Goal: Task Accomplishment & Management: Manage account settings

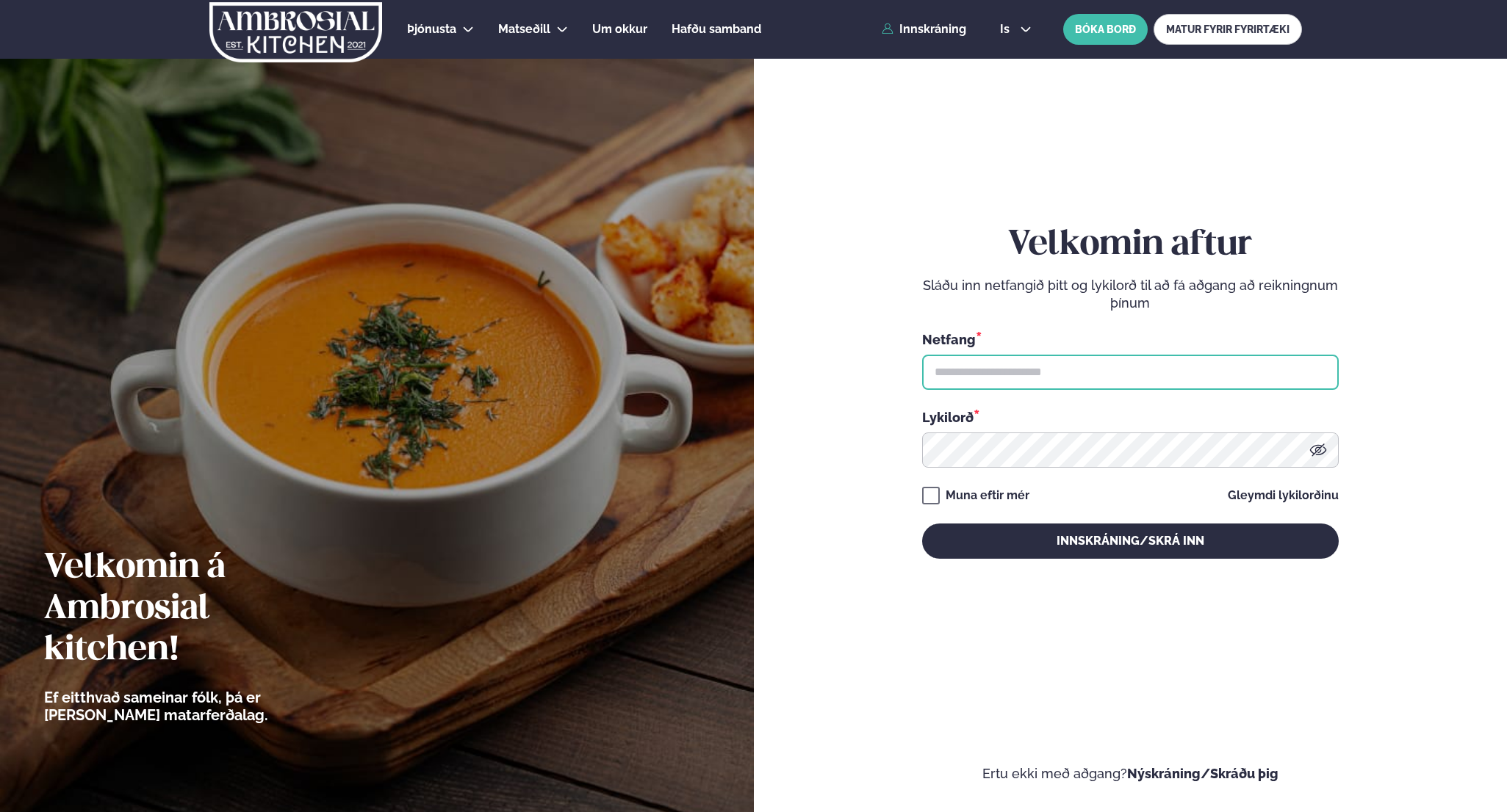
click at [1060, 358] on input "text" at bounding box center [1130, 372] width 417 height 35
type input "**********"
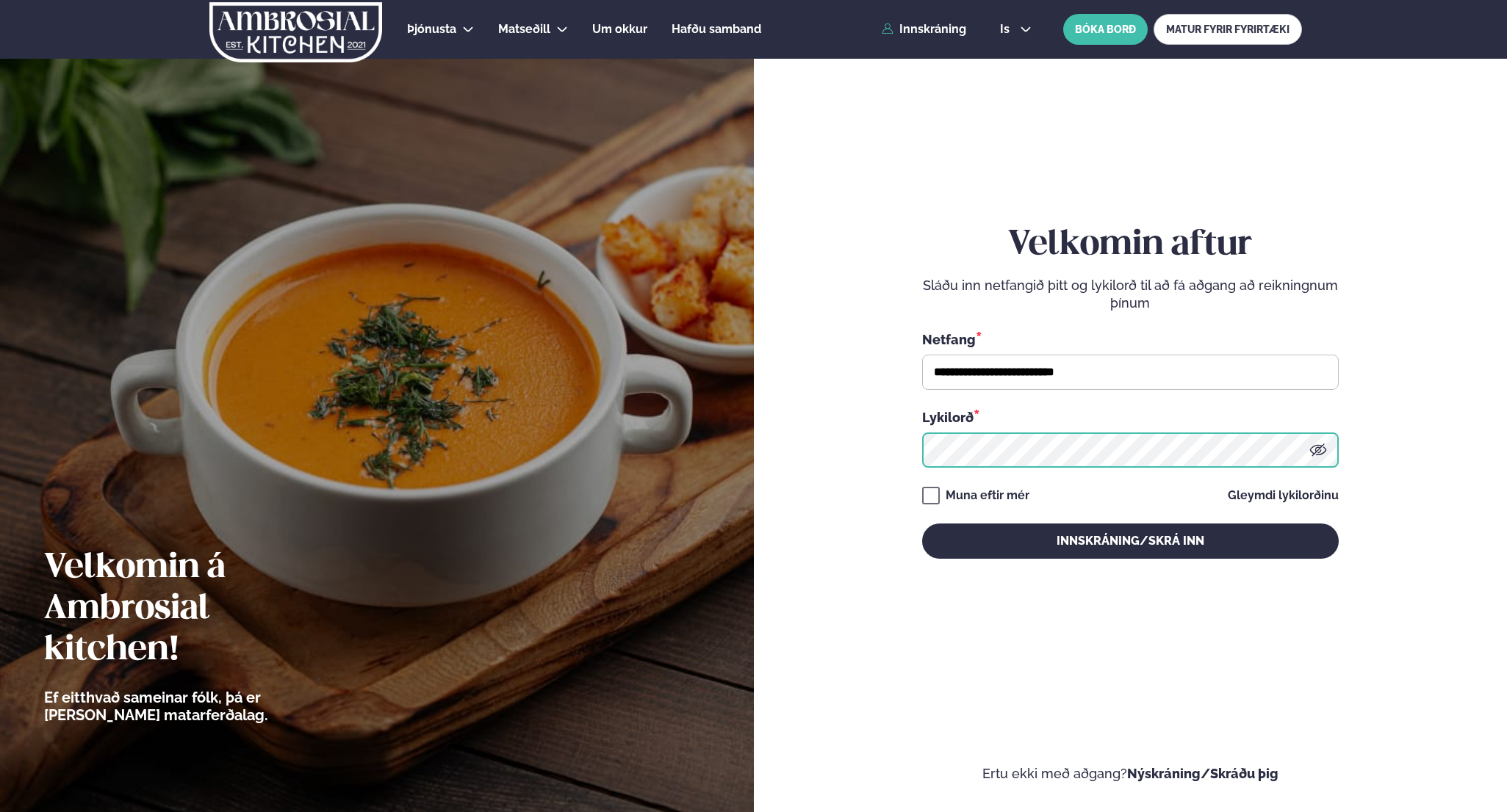
drag, startPoint x: 1089, startPoint y: 389, endPoint x: 1084, endPoint y: 412, distance: 23.5
click at [1084, 412] on div "Lykilorð *" at bounding box center [1130, 416] width 417 height 19
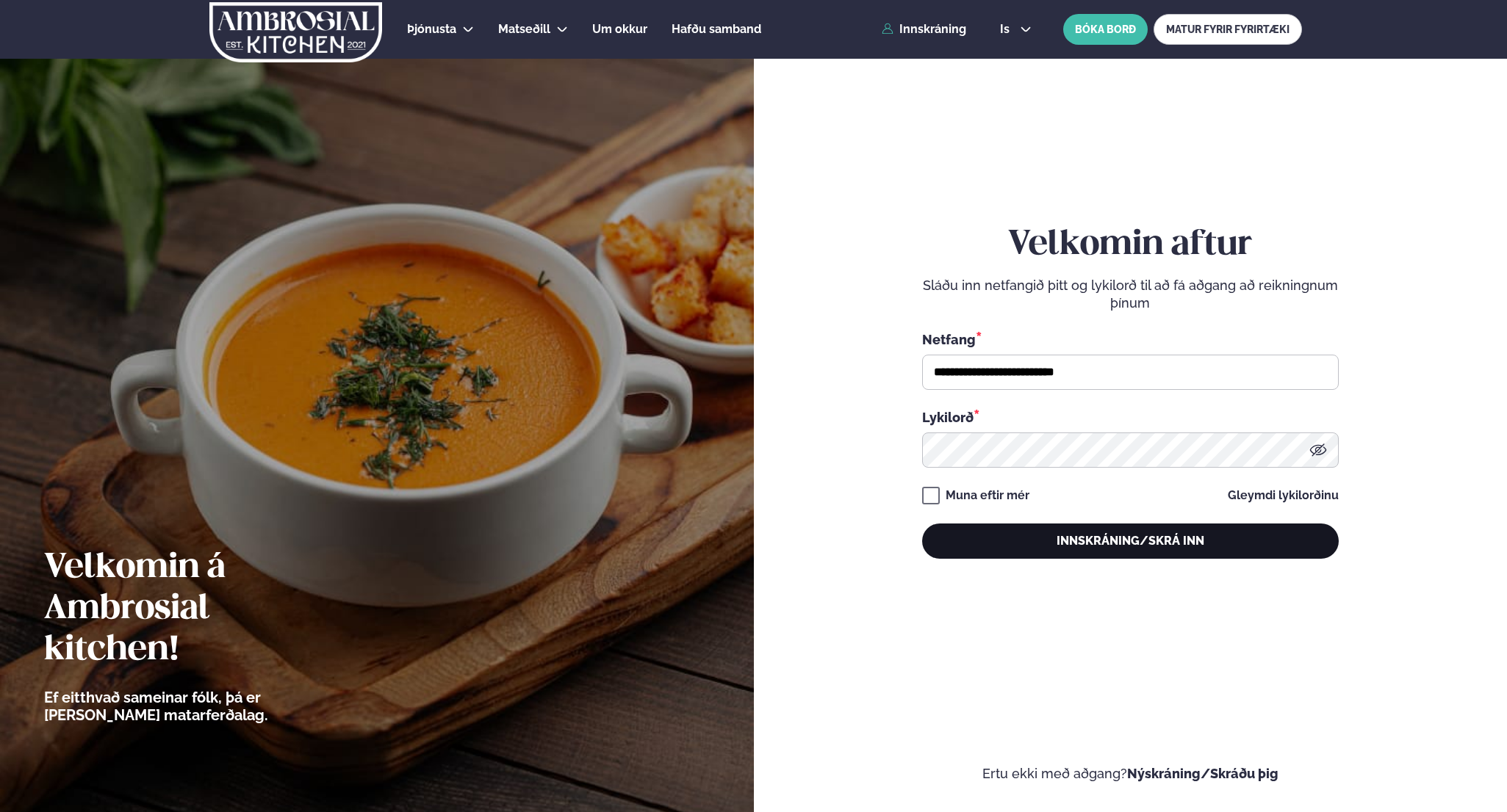
click at [1118, 533] on button "Innskráning/Skrá inn" at bounding box center [1130, 541] width 417 height 35
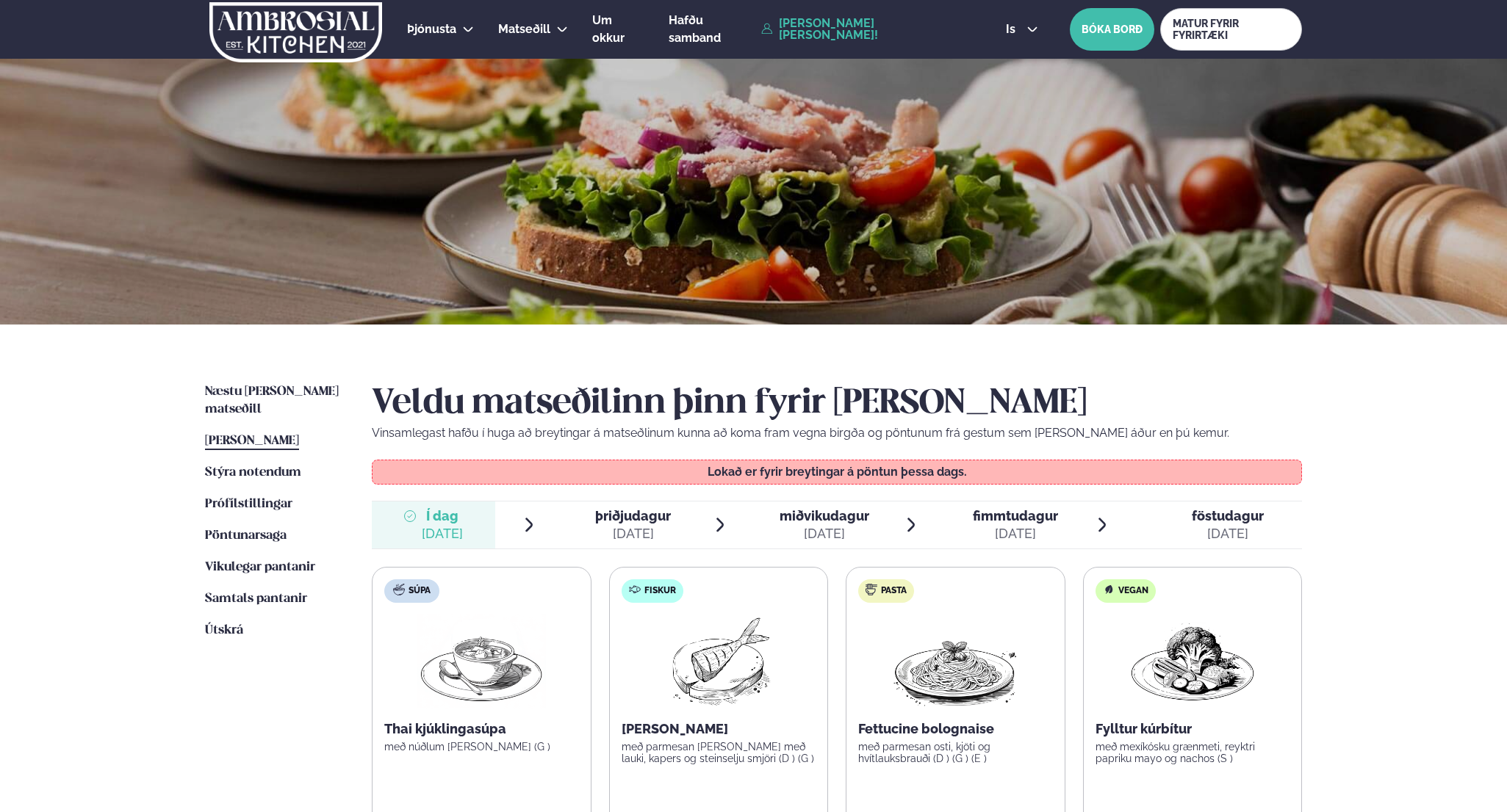
scroll to position [295, 0]
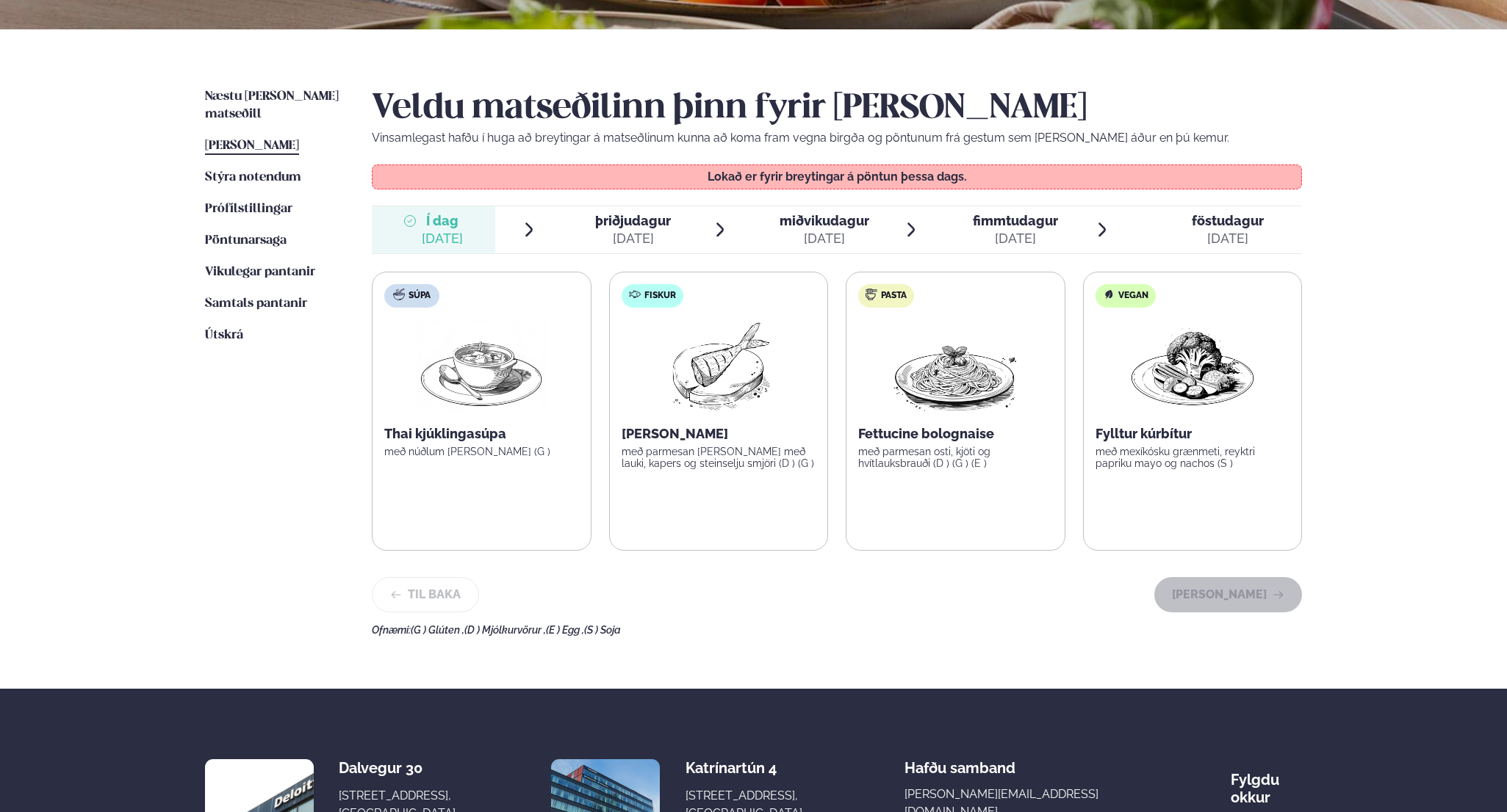
click at [299, 85] on div "Næstu [PERSON_NAME] matseðill Næsta vika [PERSON_NAME] matseðill Þessa [PERSON_…" at bounding box center [753, 359] width 1185 height 659
click at [304, 91] on span "Næstu [PERSON_NAME] matseðill" at bounding box center [272, 106] width 134 height 31
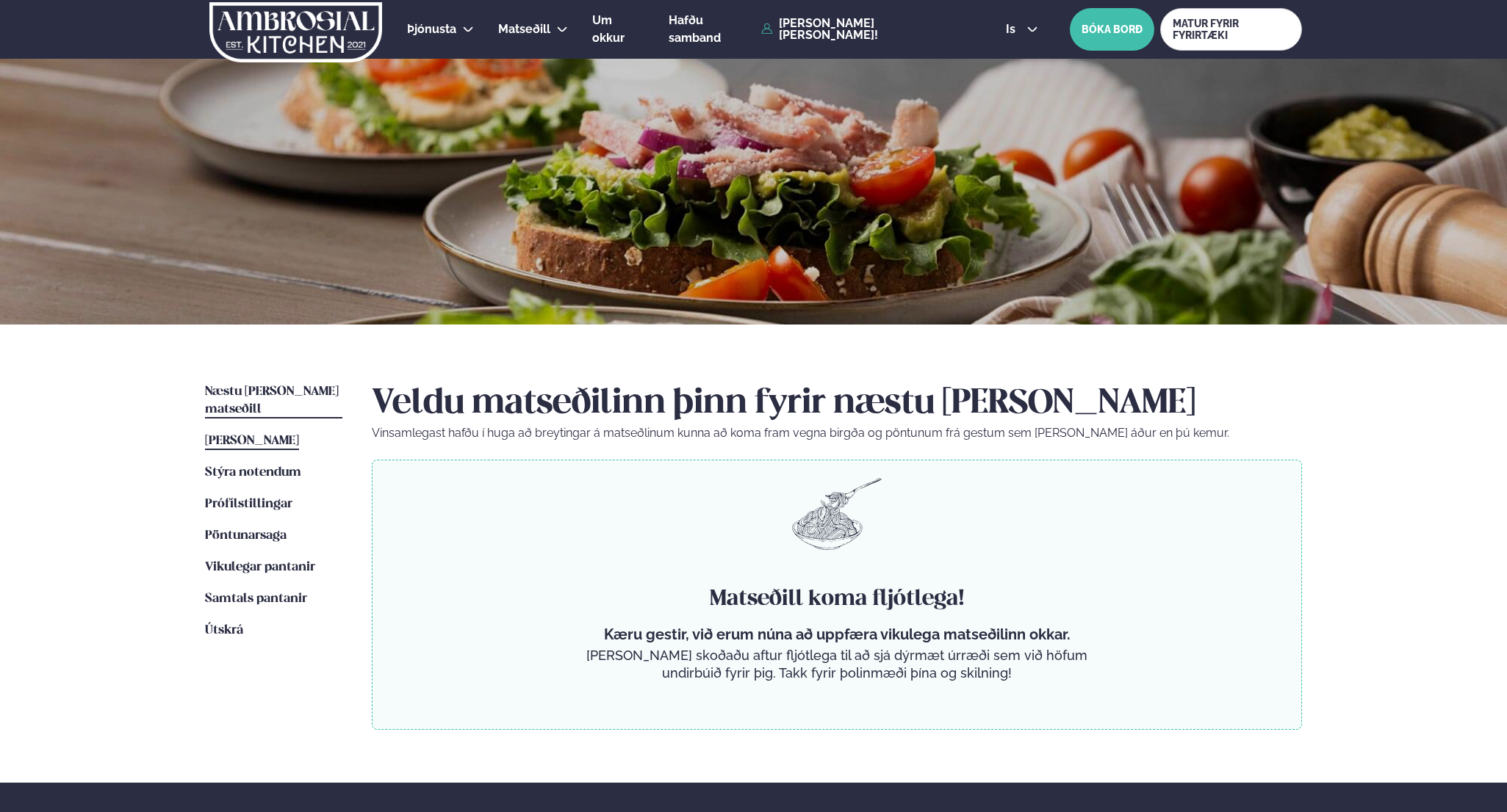
click at [294, 434] on span "[PERSON_NAME]" at bounding box center [252, 440] width 94 height 12
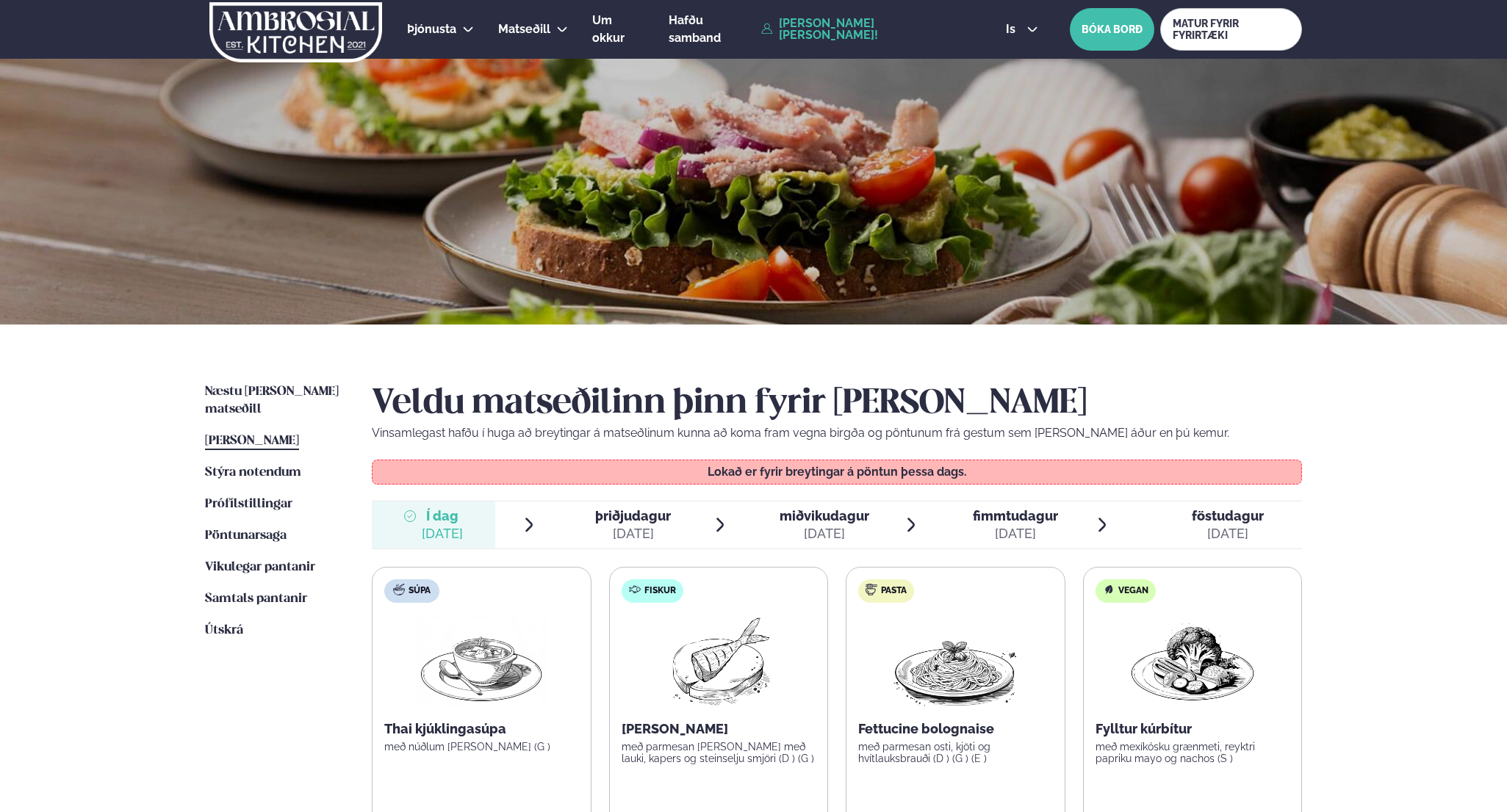
click at [656, 522] on span "þriðjudagur" at bounding box center [633, 515] width 76 height 16
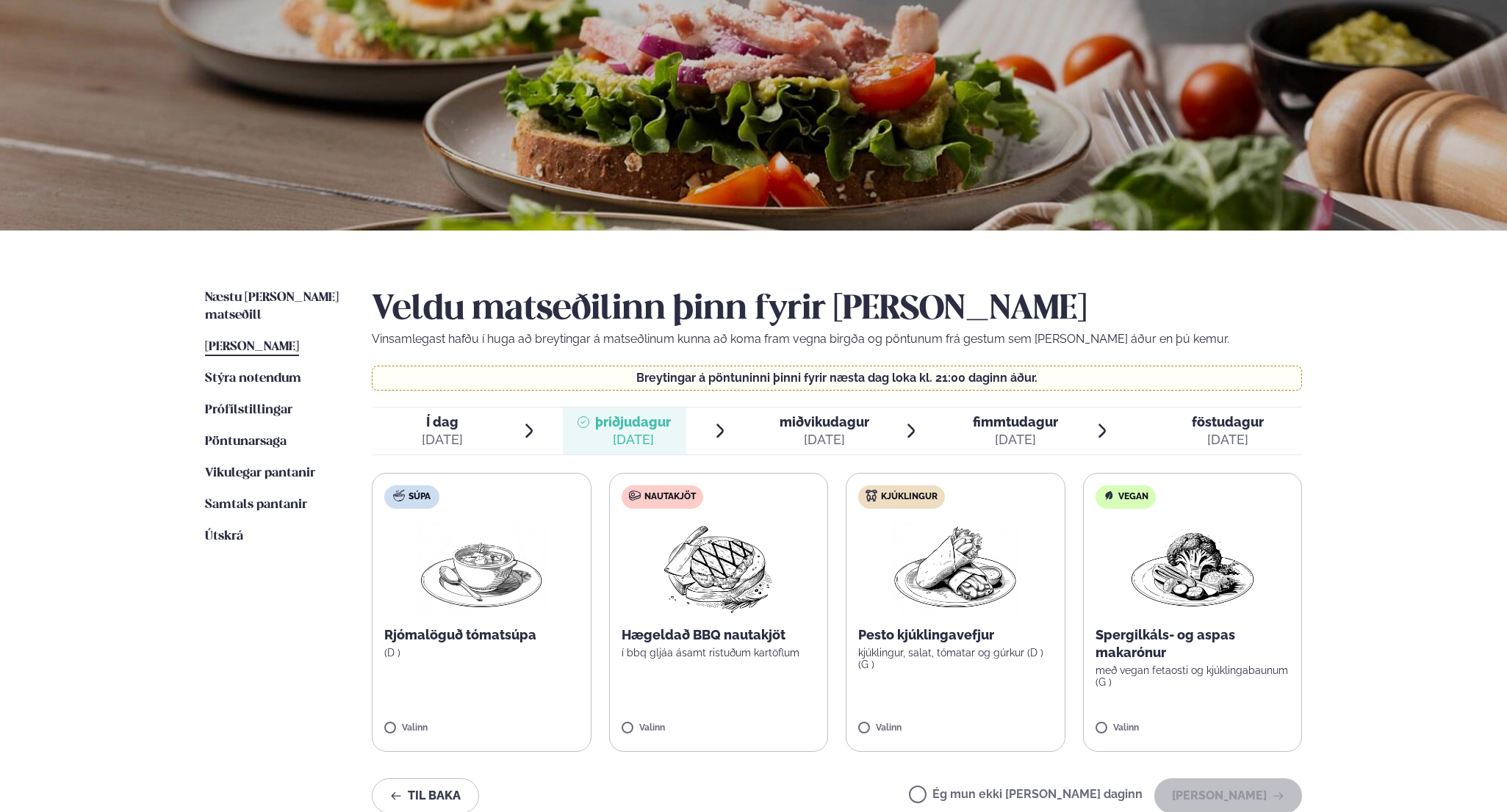
scroll to position [114, 0]
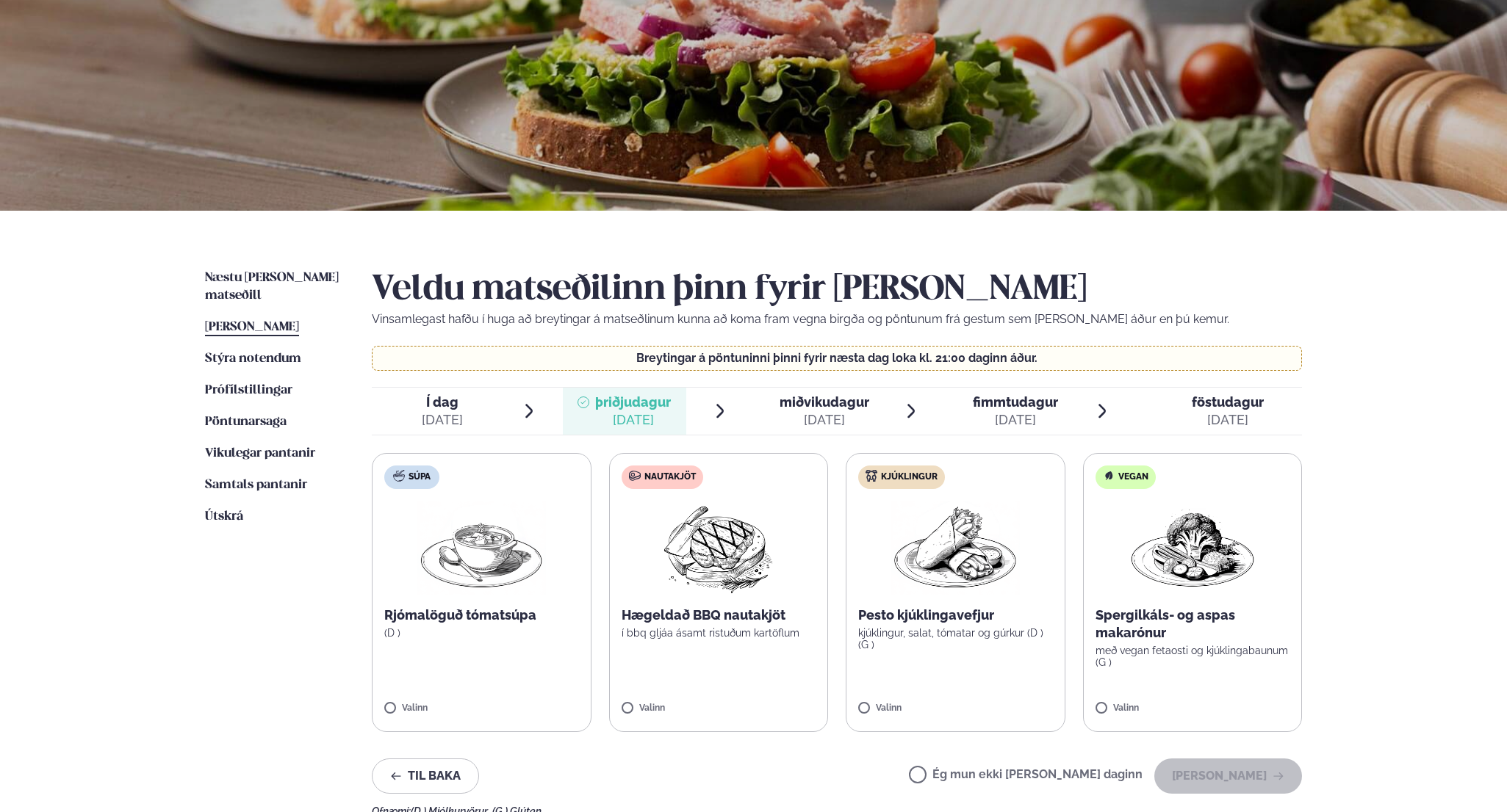
click at [846, 421] on div "[DATE]" at bounding box center [824, 420] width 90 height 17
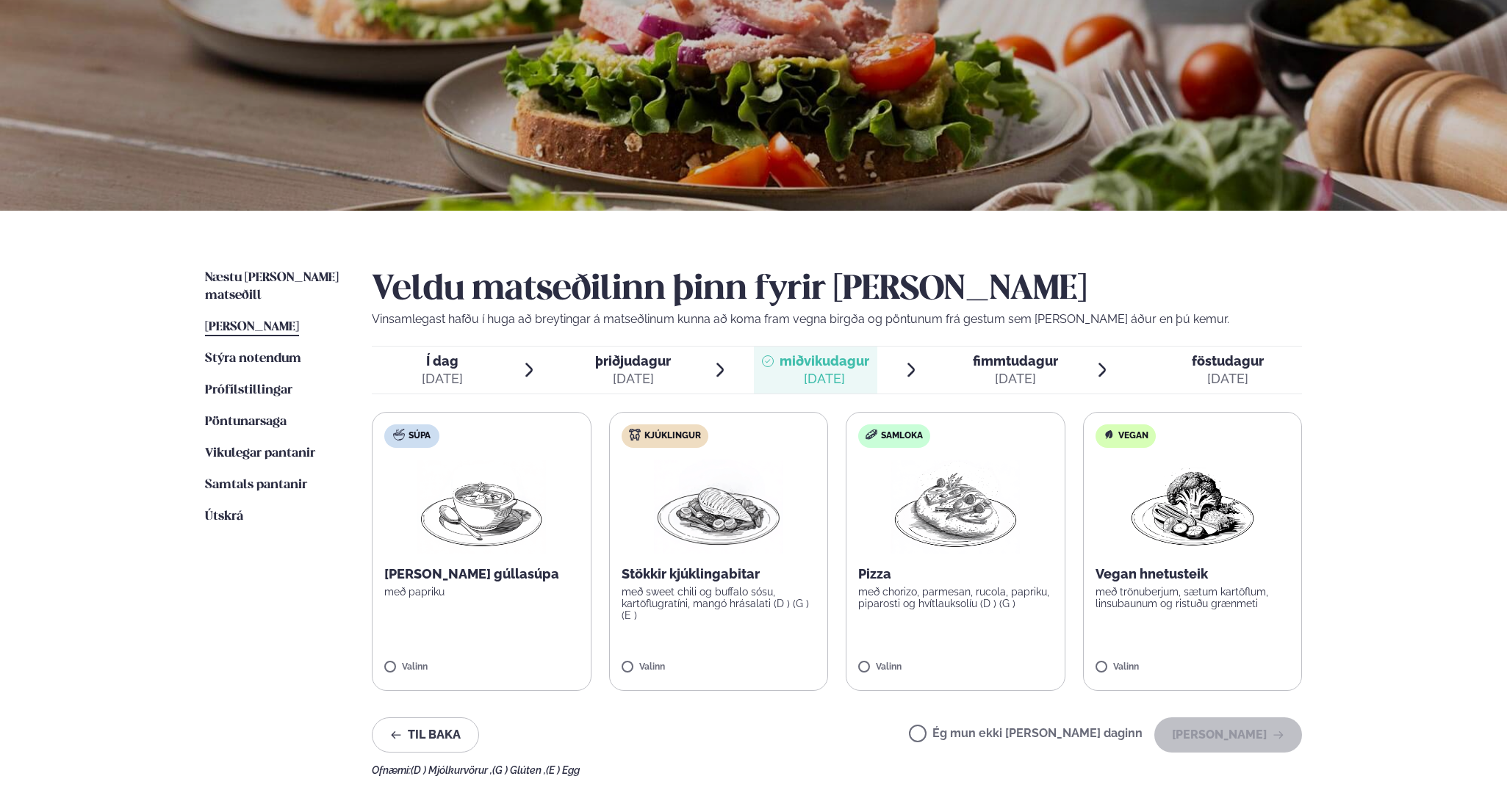
click at [1005, 378] on div "[DATE]" at bounding box center [1015, 378] width 85 height 17
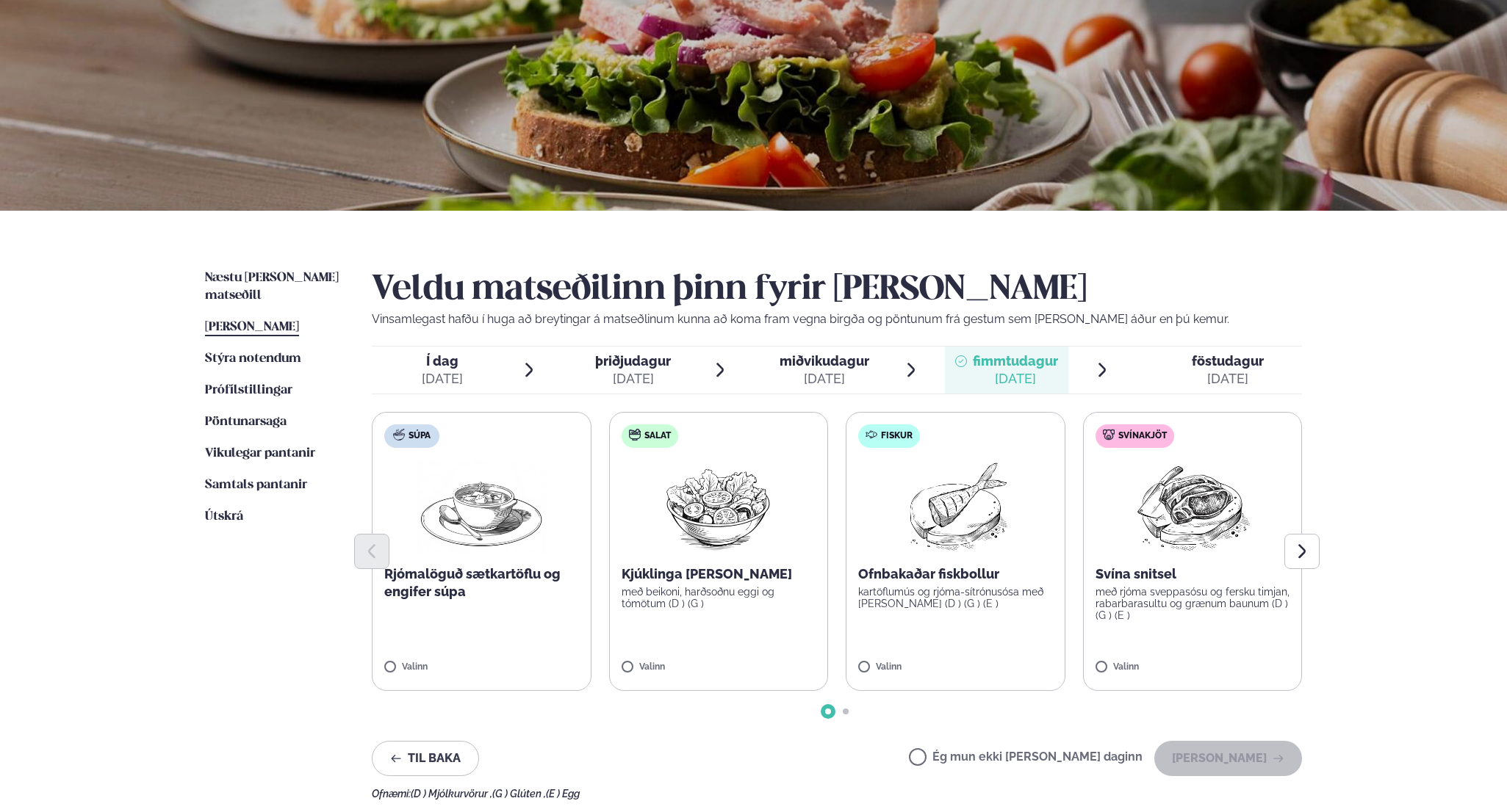
click at [1170, 383] on span "föstudagur fös. [DATE]" at bounding box center [1218, 369] width 166 height 47
